Goal: Find specific page/section: Find specific page/section

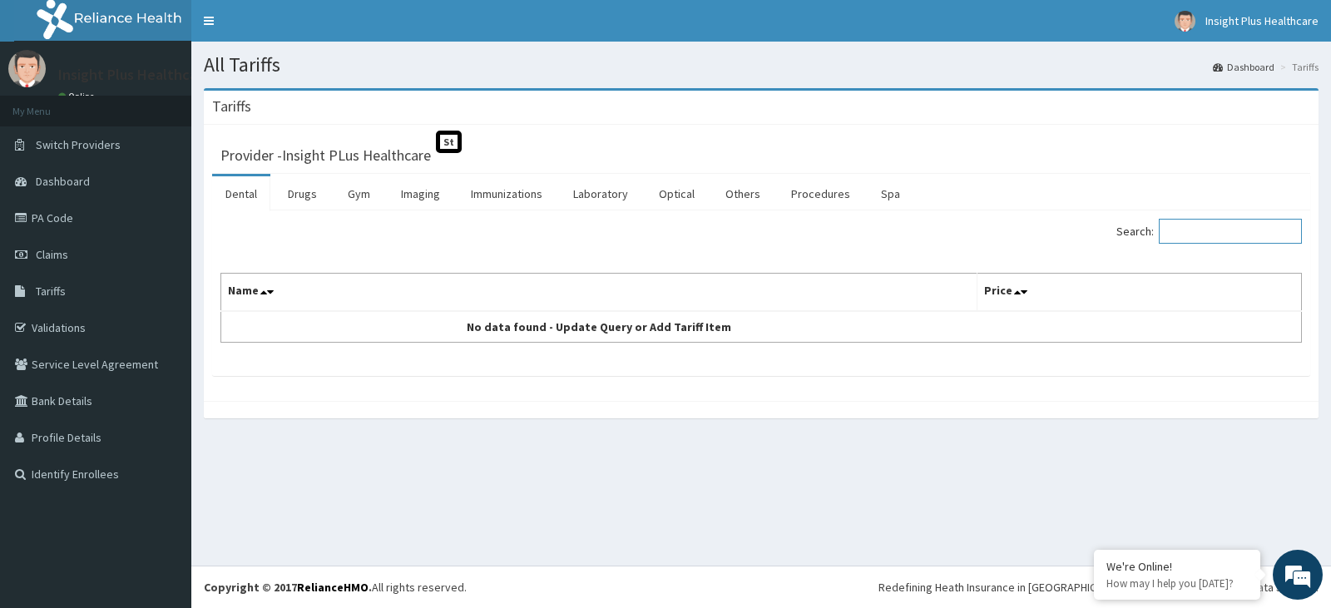
click at [1203, 229] on input "Search:" at bounding box center [1230, 231] width 143 height 25
click at [418, 189] on link "Imaging" at bounding box center [421, 193] width 66 height 35
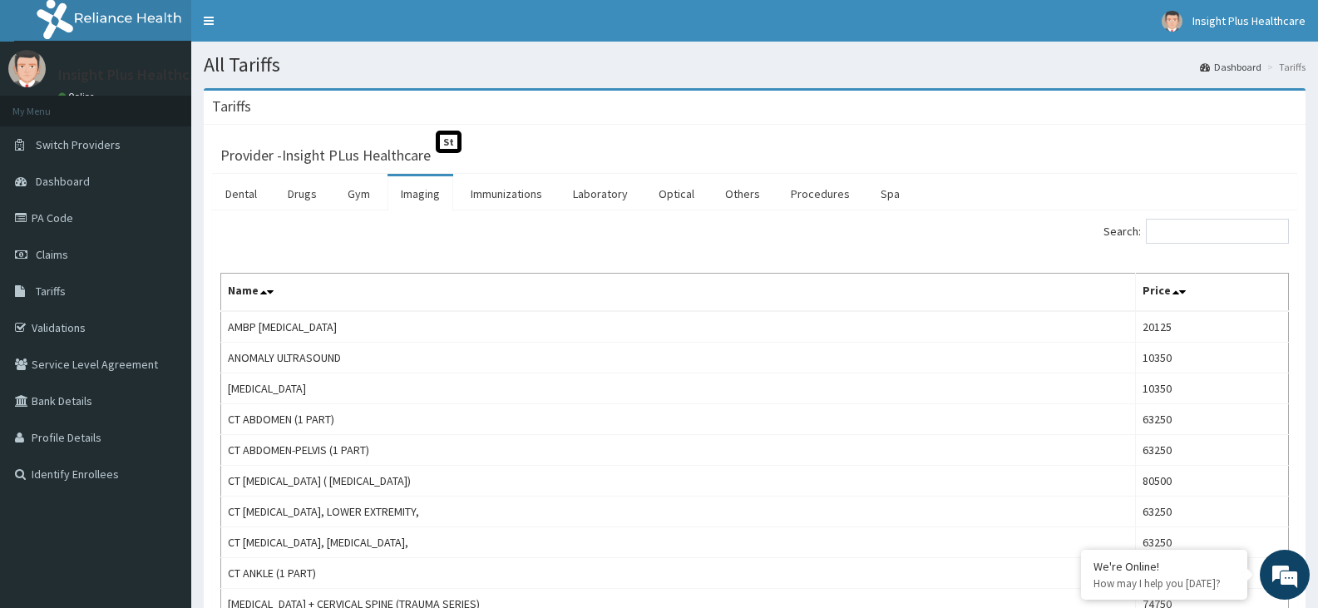
click at [1214, 222] on input "Search:" at bounding box center [1217, 231] width 143 height 25
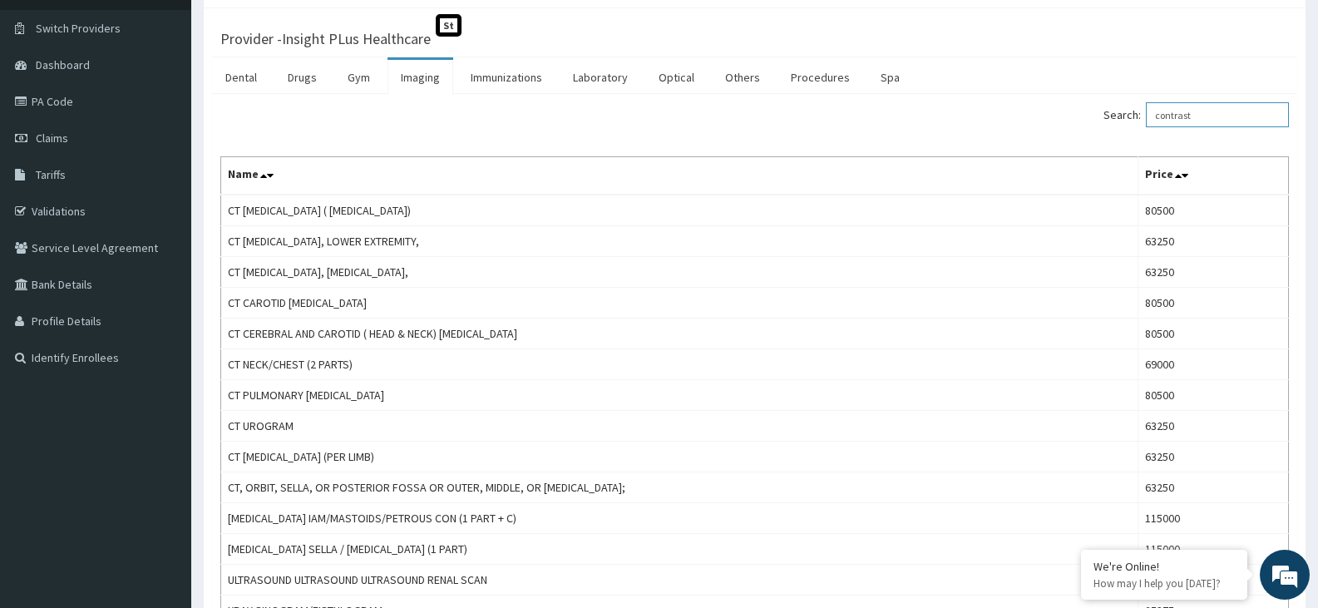
scroll to position [63, 0]
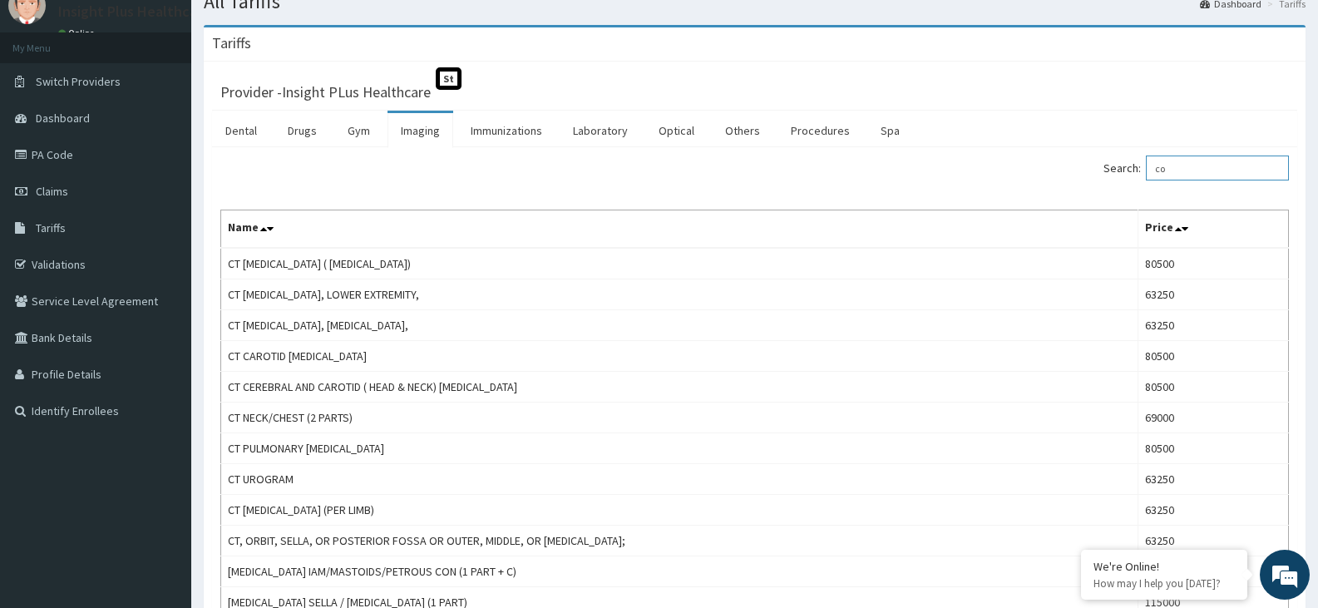
type input "c"
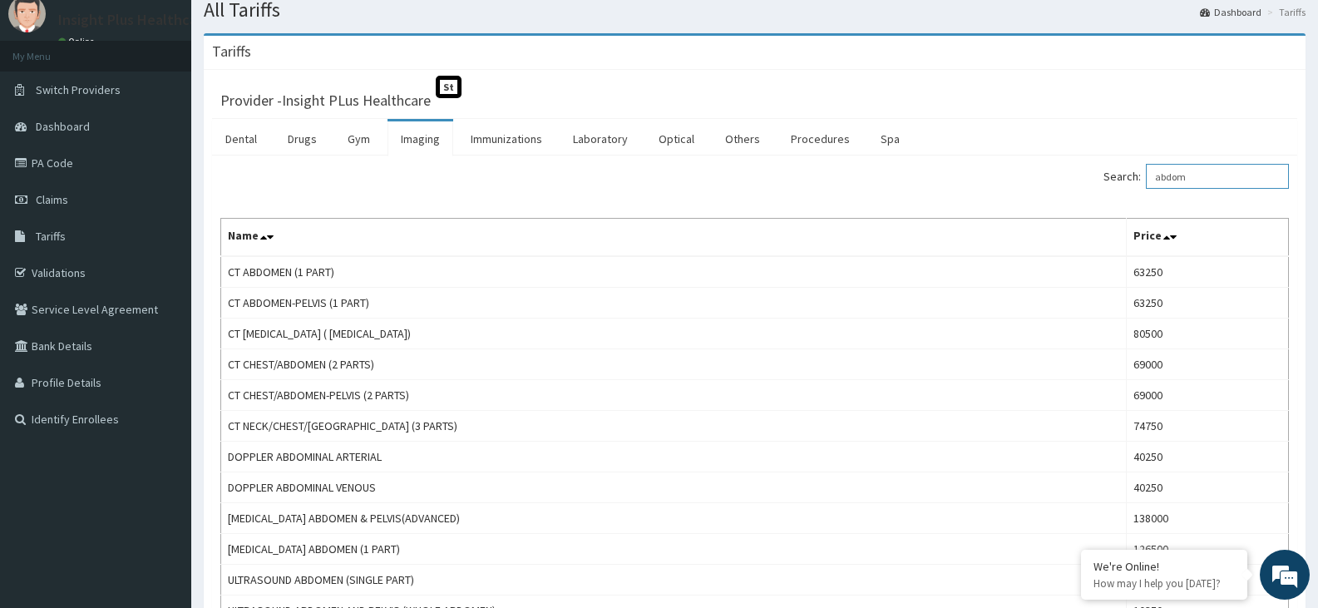
scroll to position [0, 0]
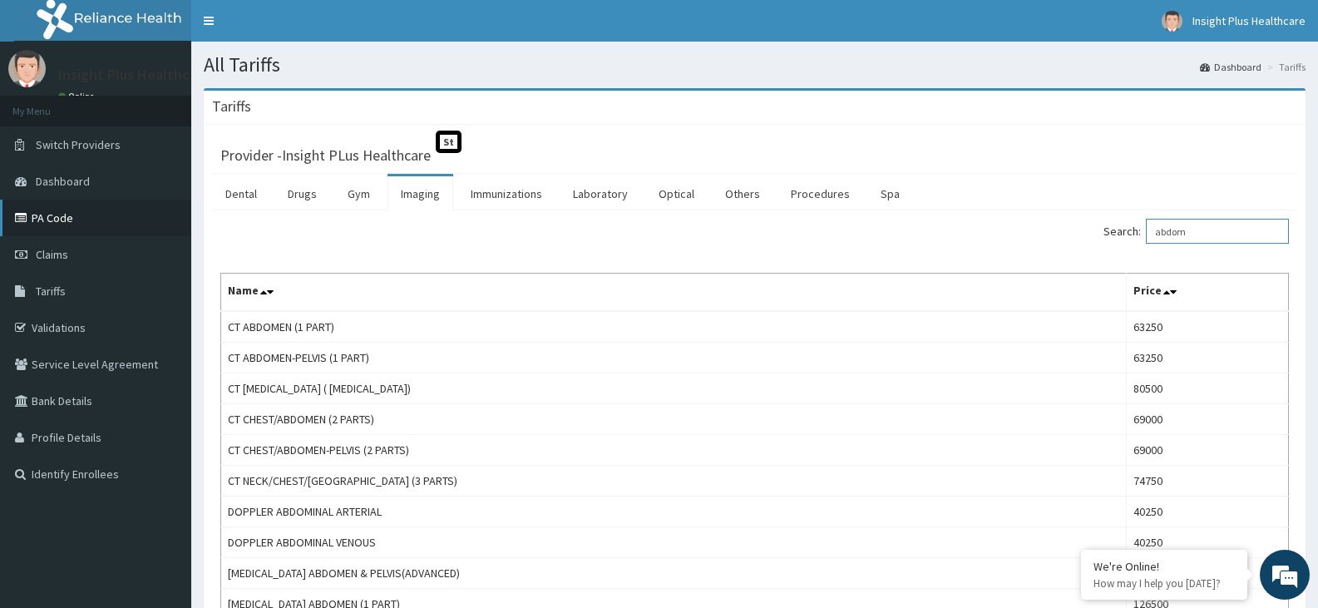
type input "abdom"
click at [80, 224] on link "PA Code" at bounding box center [95, 218] width 191 height 37
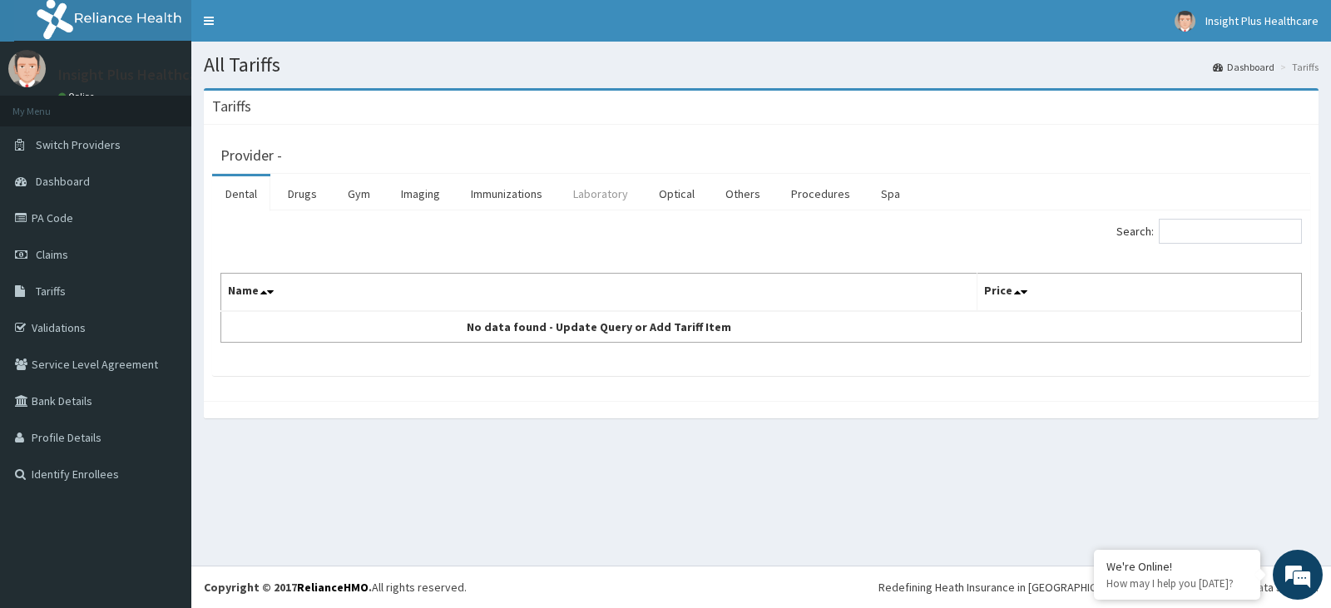
click at [609, 195] on link "Laboratory" at bounding box center [601, 193] width 82 height 35
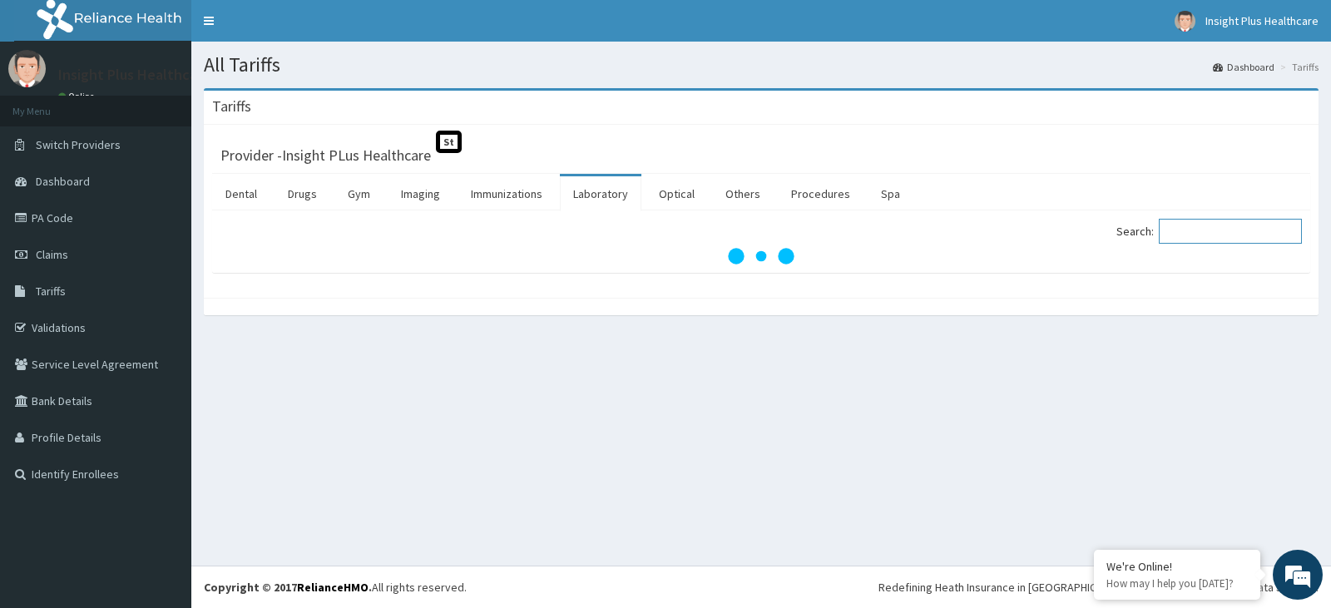
click at [1212, 231] on input "Search:" at bounding box center [1230, 231] width 143 height 25
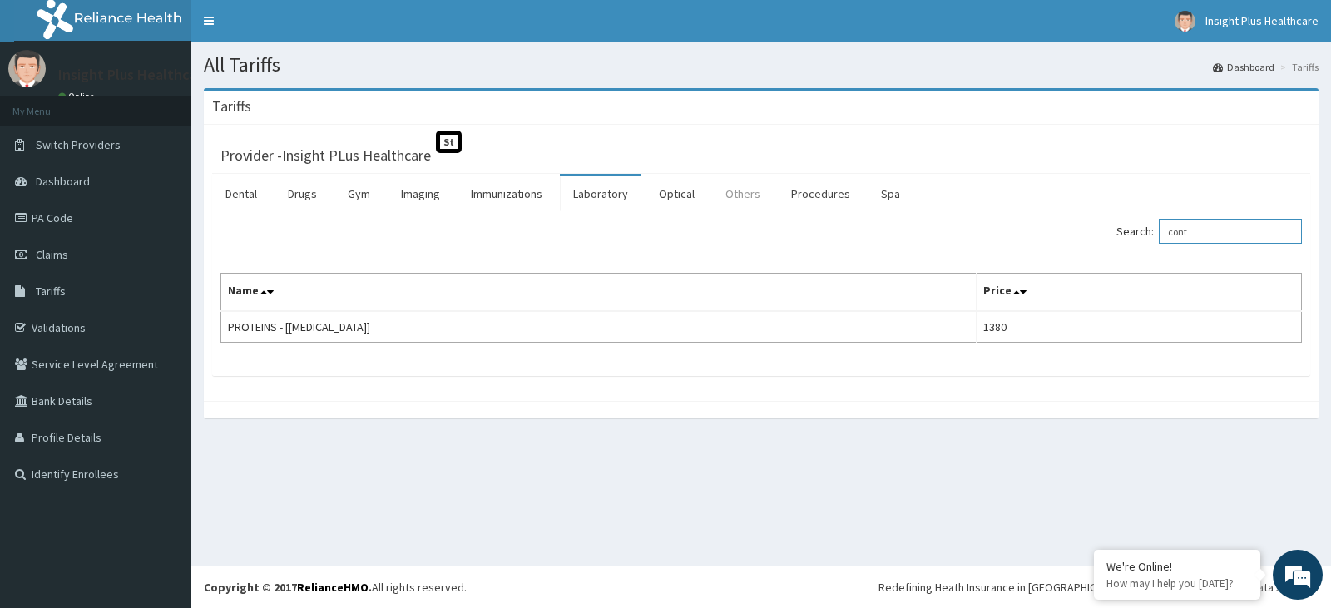
type input "cont"
click at [750, 194] on link "Others" at bounding box center [743, 193] width 62 height 35
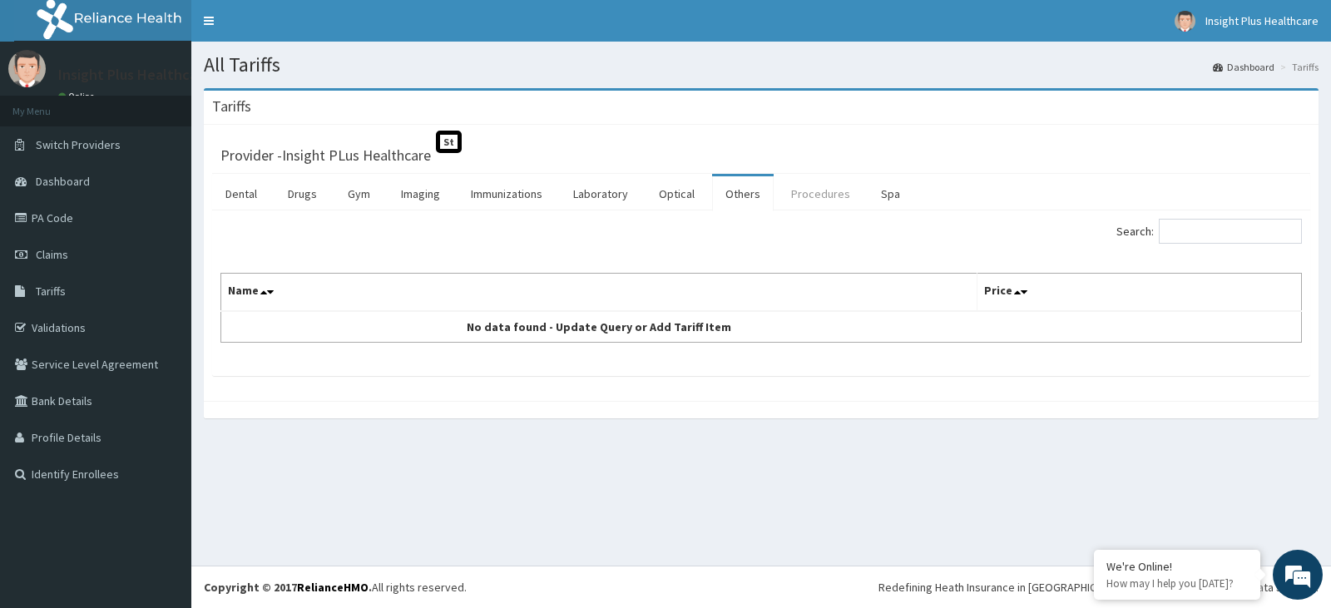
click at [818, 193] on link "Procedures" at bounding box center [821, 193] width 86 height 35
click at [307, 192] on link "Drugs" at bounding box center [302, 193] width 56 height 35
click at [612, 192] on link "Laboratory" at bounding box center [601, 193] width 82 height 35
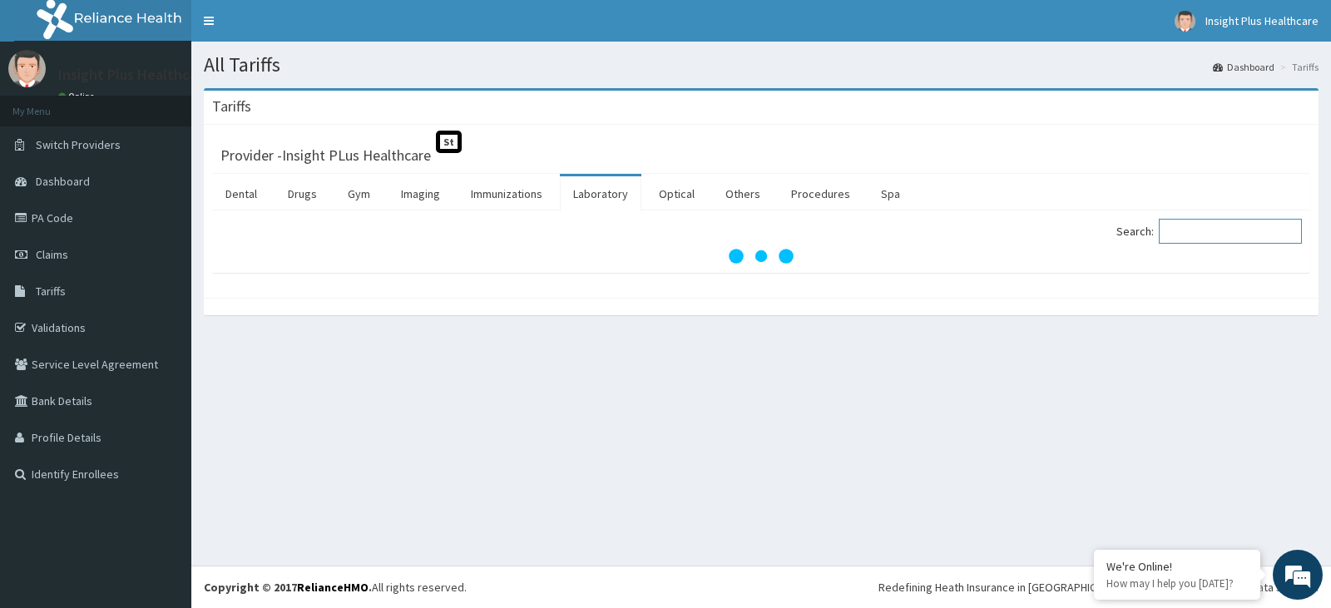
click at [1199, 234] on input "Search:" at bounding box center [1230, 231] width 143 height 25
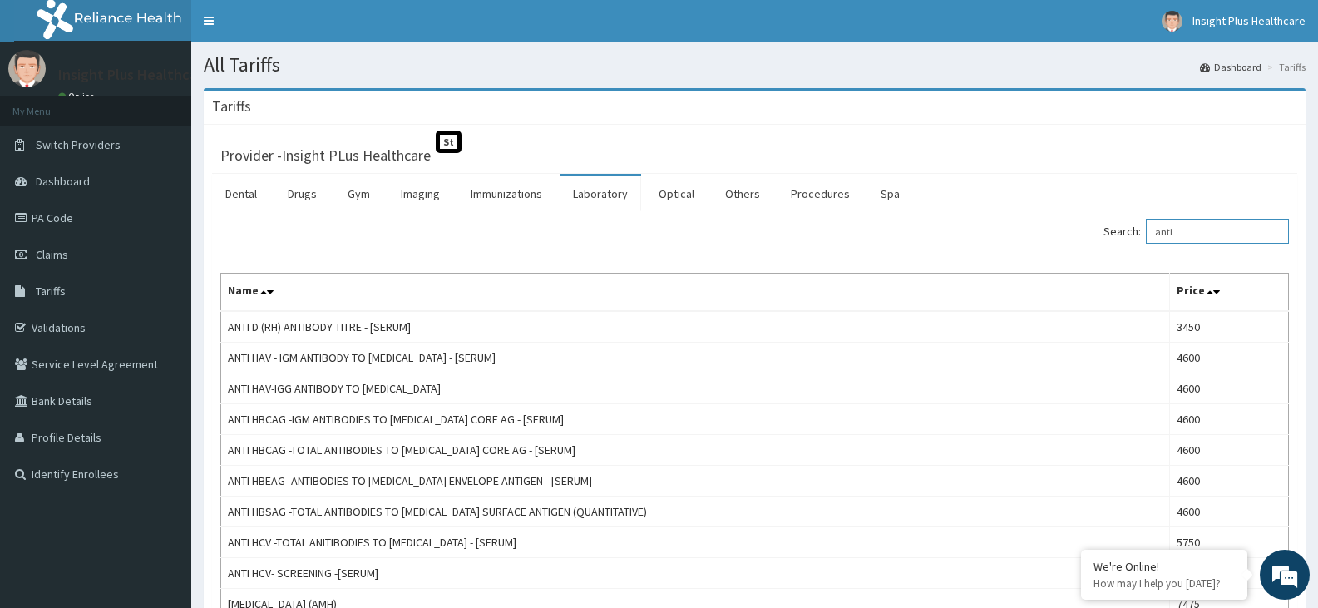
drag, startPoint x: 1198, startPoint y: 232, endPoint x: 1144, endPoint y: 241, distance: 54.8
click at [1144, 241] on label "Search: anti" at bounding box center [1196, 231] width 185 height 25
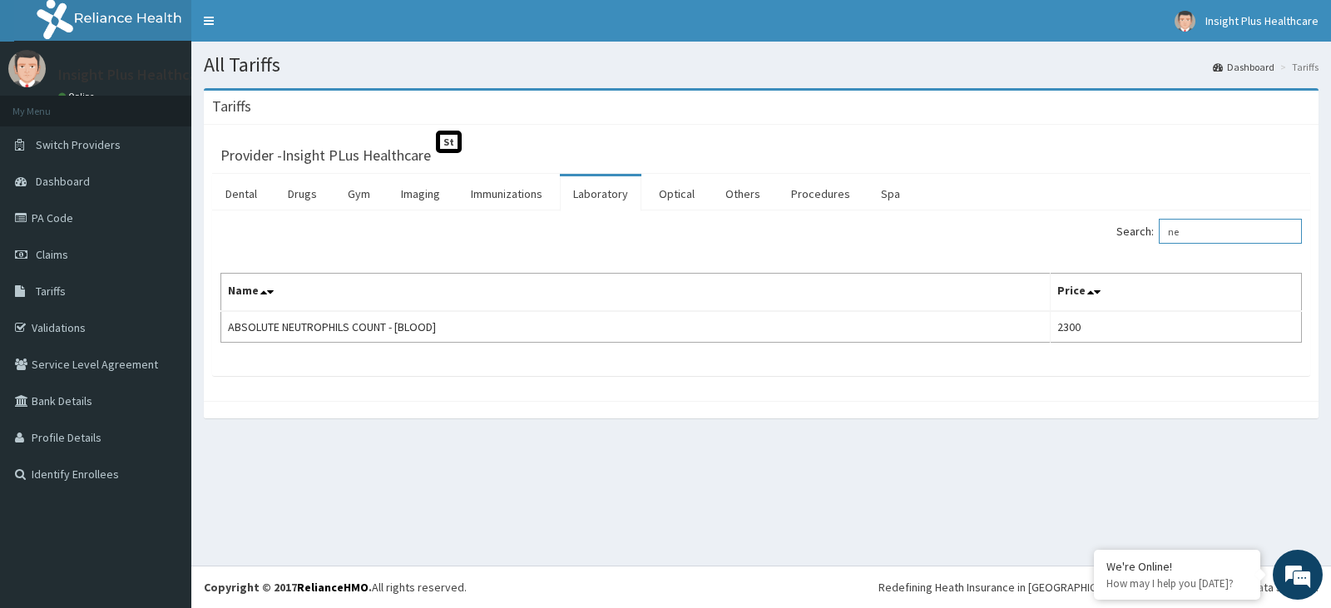
type input "n"
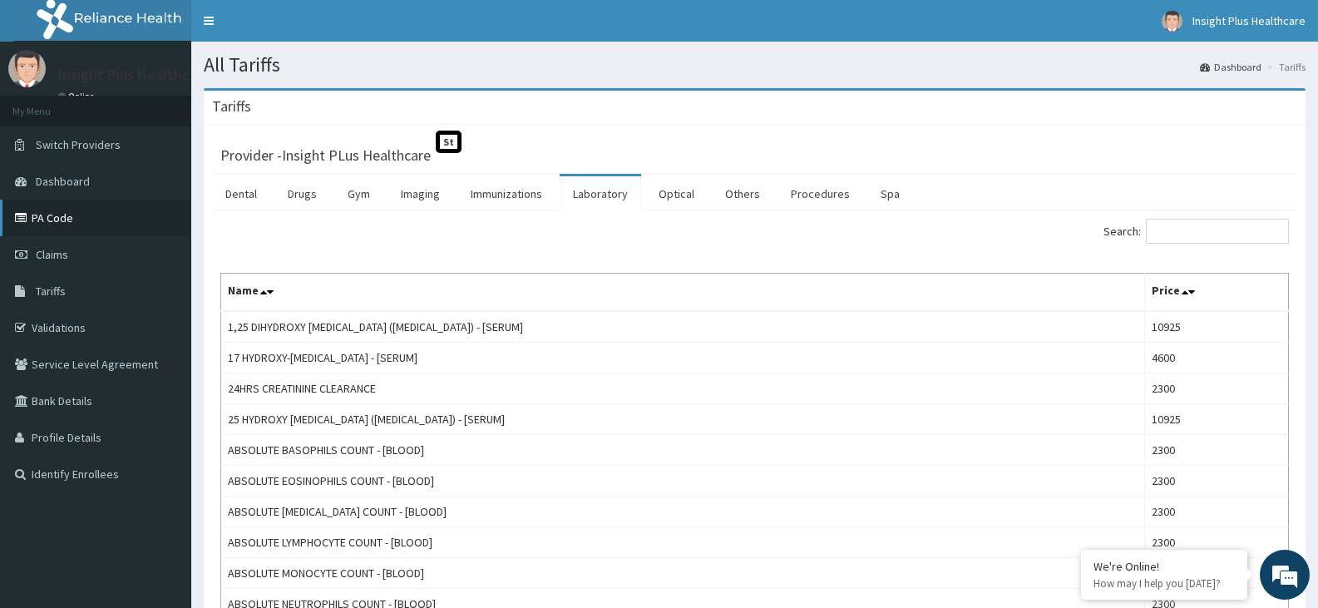
click at [140, 215] on link "PA Code" at bounding box center [95, 218] width 191 height 37
